Goal: Check status: Check status

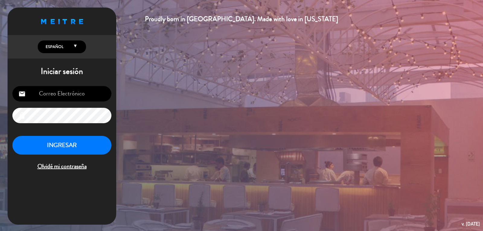
type input "[PERSON_NAME][EMAIL_ADDRESS][DOMAIN_NAME]"
click at [56, 141] on button "INGRESAR" at bounding box center [61, 145] width 99 height 19
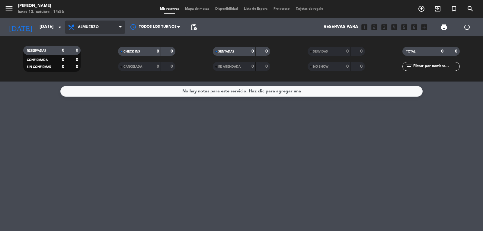
click at [93, 22] on span "Almuerzo" at bounding box center [95, 27] width 60 height 13
click at [103, 65] on div "menu [PERSON_NAME] [DATE] 13. octubre - 14:56 Mis reservas Mapa de mesas Dispon…" at bounding box center [241, 41] width 483 height 82
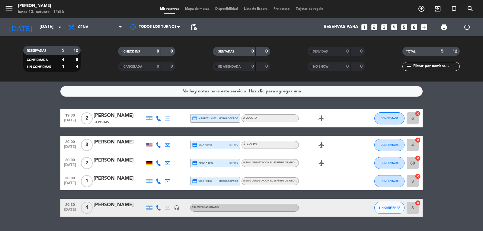
click at [24, 123] on bookings-row "19:30 [DATE] 2 [PERSON_NAME] 3 Visitas credit_card master * 4365 mercadopago A …" at bounding box center [241, 162] width 483 height 107
drag, startPoint x: 16, startPoint y: 186, endPoint x: 16, endPoint y: 182, distance: 4.2
click at [16, 185] on bookings-row "19:30 [DATE] 2 [PERSON_NAME] 3 Visitas credit_card master * 4365 mercadopago A …" at bounding box center [241, 162] width 483 height 107
click at [34, 128] on bookings-row "19:30 [DATE] 2 [PERSON_NAME] 3 Visitas credit_card master * 4365 mercadopago A …" at bounding box center [241, 162] width 483 height 107
click at [453, 142] on bookings-row "19:30 [DATE] 2 [PERSON_NAME] 3 Visitas credit_card master * 4365 mercadopago A …" at bounding box center [241, 162] width 483 height 107
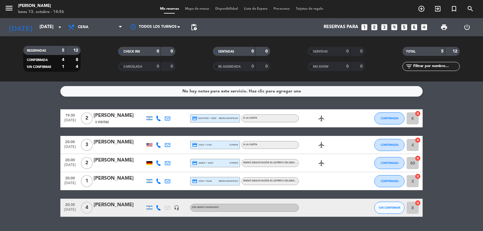
click at [32, 115] on bookings-row "19:30 [DATE] 2 [PERSON_NAME] 3 Visitas credit_card master * 4365 mercadopago A …" at bounding box center [241, 162] width 483 height 107
click at [45, 179] on bookings-row "19:30 [DATE] 2 [PERSON_NAME] 3 Visitas credit_card master * 4365 mercadopago A …" at bounding box center [241, 162] width 483 height 107
click at [0, 166] on bookings-row "19:30 [DATE] 2 [PERSON_NAME] 3 Visitas credit_card master * 4365 mercadopago A …" at bounding box center [241, 162] width 483 height 107
click at [31, 149] on bookings-row "19:30 [DATE] 2 [PERSON_NAME] 3 Visitas credit_card master * 4365 mercadopago A …" at bounding box center [241, 162] width 483 height 107
click at [469, 127] on bookings-row "19:30 [DATE] 2 [PERSON_NAME] 3 Visitas credit_card master * 4365 mercadopago A …" at bounding box center [241, 162] width 483 height 107
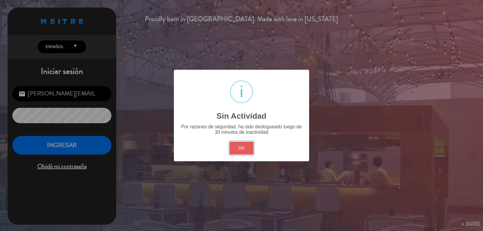
click at [244, 149] on button "OK" at bounding box center [241, 148] width 24 height 13
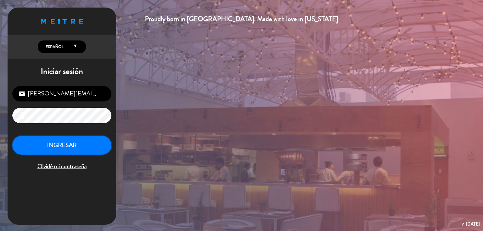
click at [41, 138] on button "INGRESAR" at bounding box center [61, 145] width 99 height 19
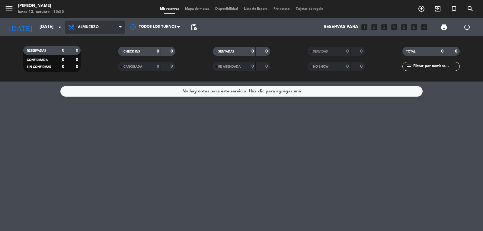
click at [123, 27] on span at bounding box center [122, 27] width 6 height 6
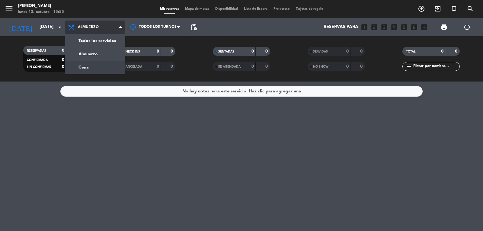
click at [105, 65] on div "menu [PERSON_NAME] [DATE] 13. octubre - 15:55 Mis reservas Mapa de mesas Dispon…" at bounding box center [241, 41] width 483 height 82
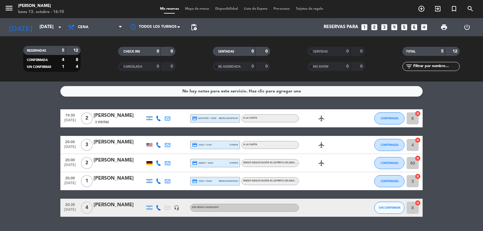
click at [321, 120] on icon "airplanemode_active" at bounding box center [321, 118] width 7 height 7
click at [321, 142] on icon "airplanemode_active" at bounding box center [321, 144] width 7 height 7
click at [319, 165] on icon "airplanemode_active" at bounding box center [321, 162] width 7 height 7
click at [9, 155] on bookings-row "19:30 [DATE] 2 [PERSON_NAME] 3 Visitas credit_card master * 4365 mercadopago A …" at bounding box center [241, 162] width 483 height 107
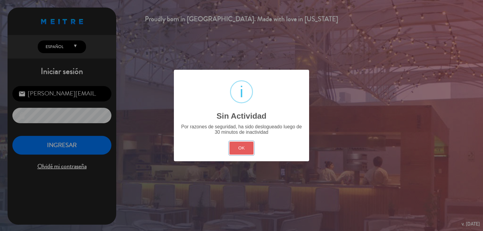
click at [244, 149] on button "OK" at bounding box center [241, 148] width 24 height 13
